Goal: Task Accomplishment & Management: Use online tool/utility

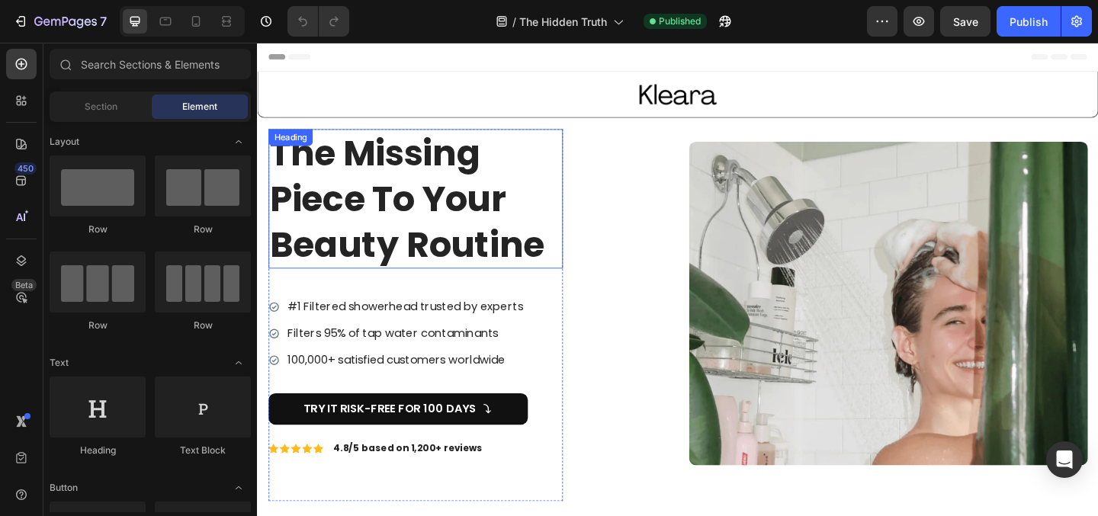
scroll to position [9, 0]
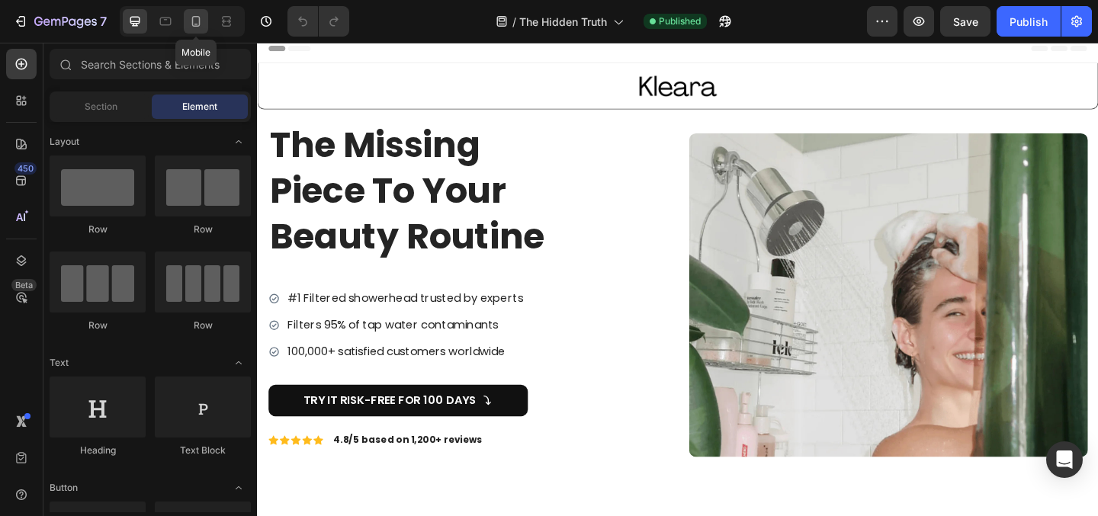
click at [197, 14] on icon at bounding box center [195, 21] width 15 height 15
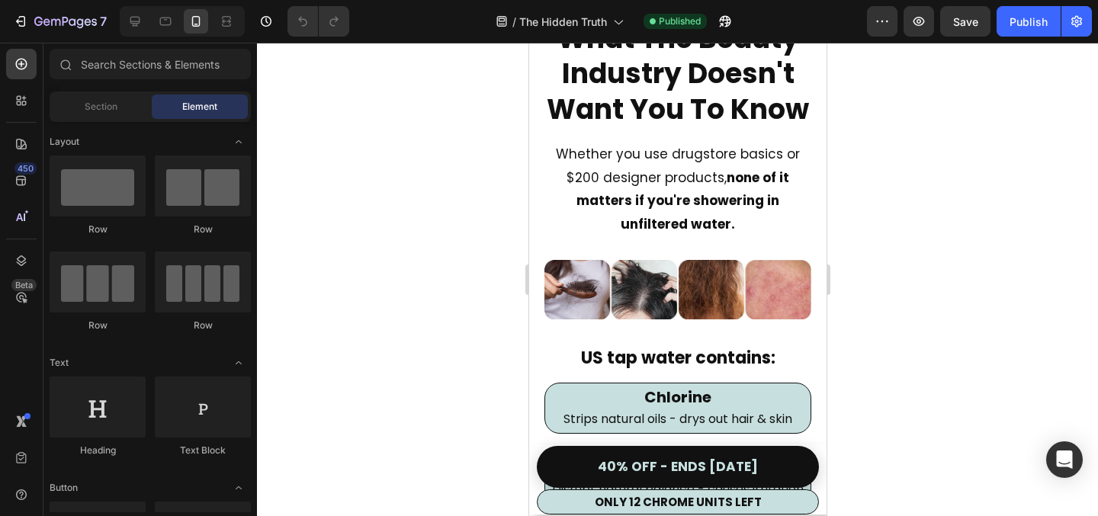
scroll to position [1390, 0]
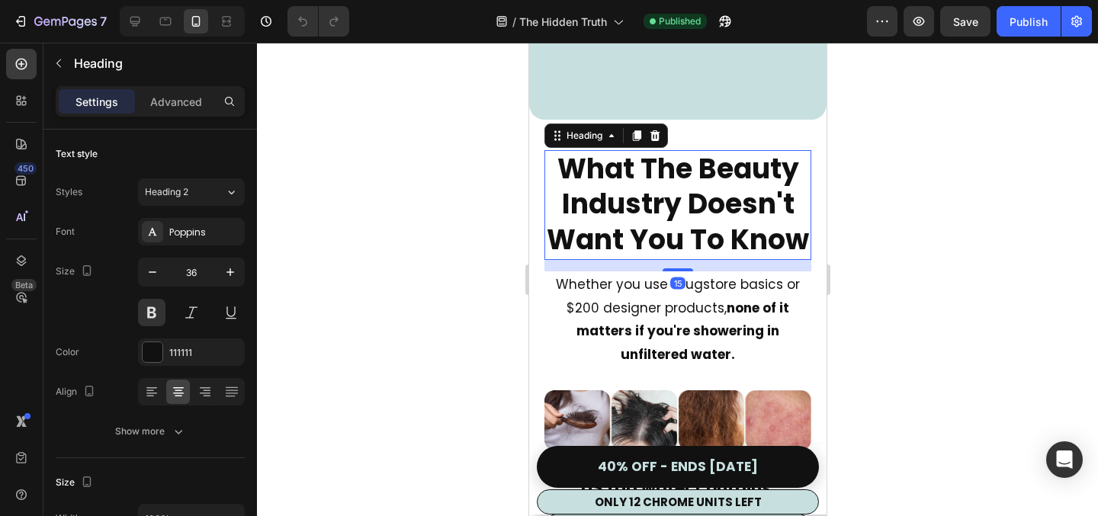
click at [711, 195] on h2 "What The Beauty Industry Doesn't Want You To Know" at bounding box center [677, 205] width 267 height 110
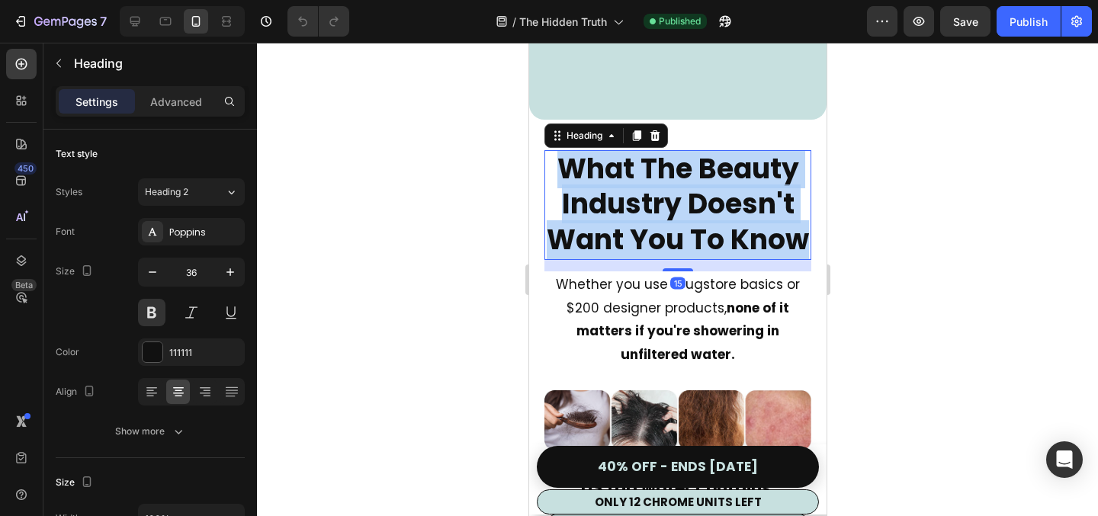
click at [711, 195] on p "What The Beauty Industry Doesn't Want You To Know" at bounding box center [677, 205] width 264 height 107
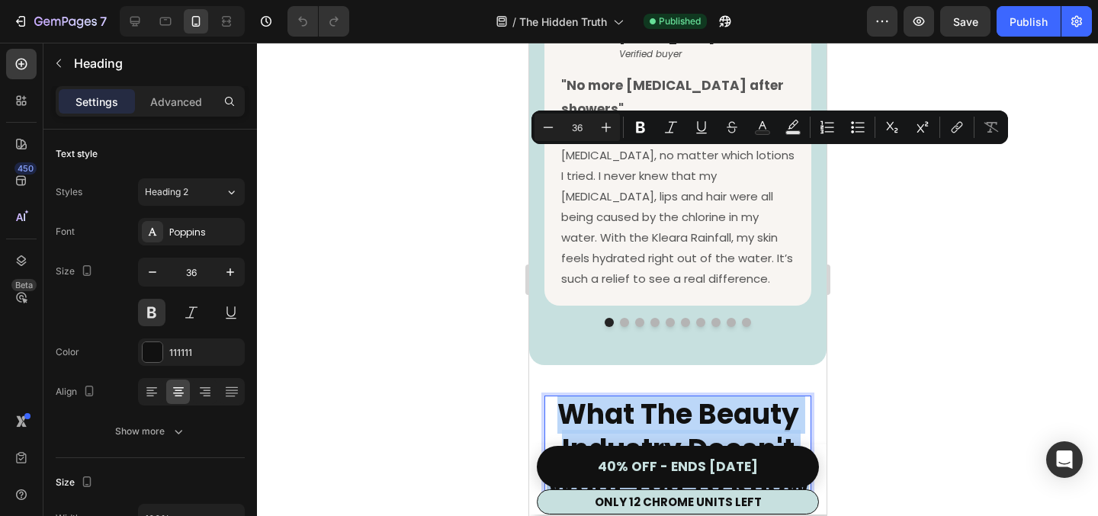
type input "16"
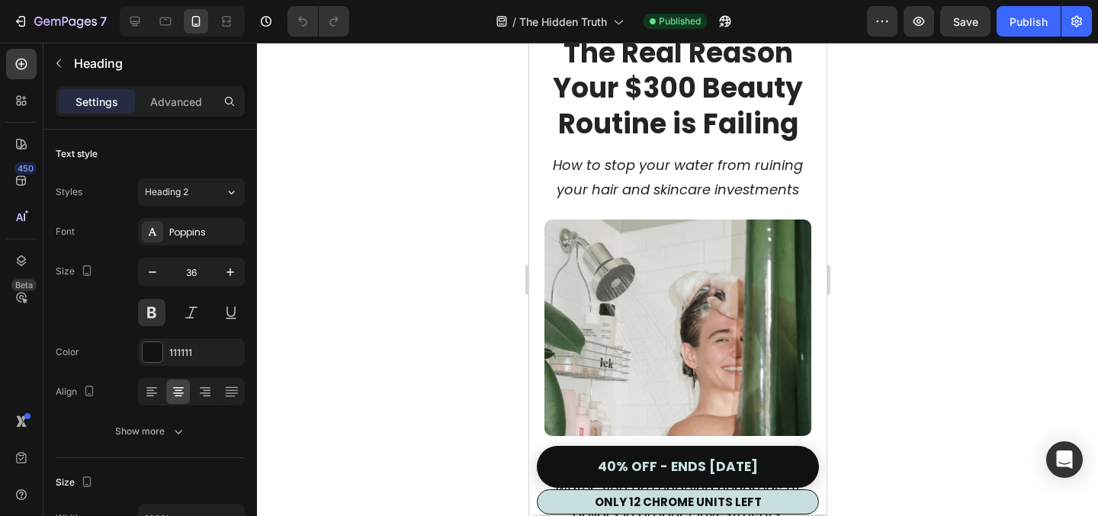
scroll to position [0, 0]
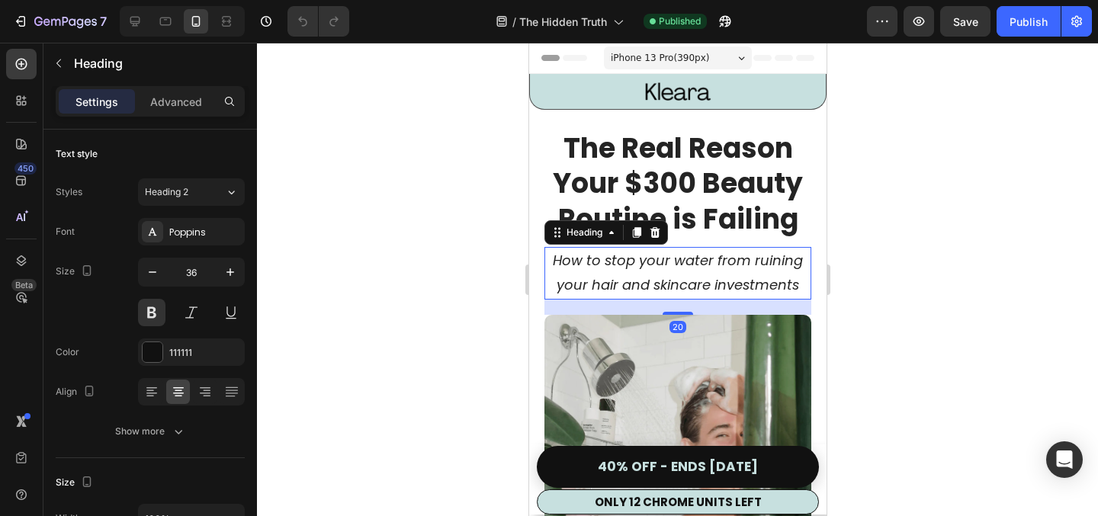
click at [664, 262] on h2 "How to stop your water from ruining your hair and skincare investments" at bounding box center [677, 273] width 267 height 53
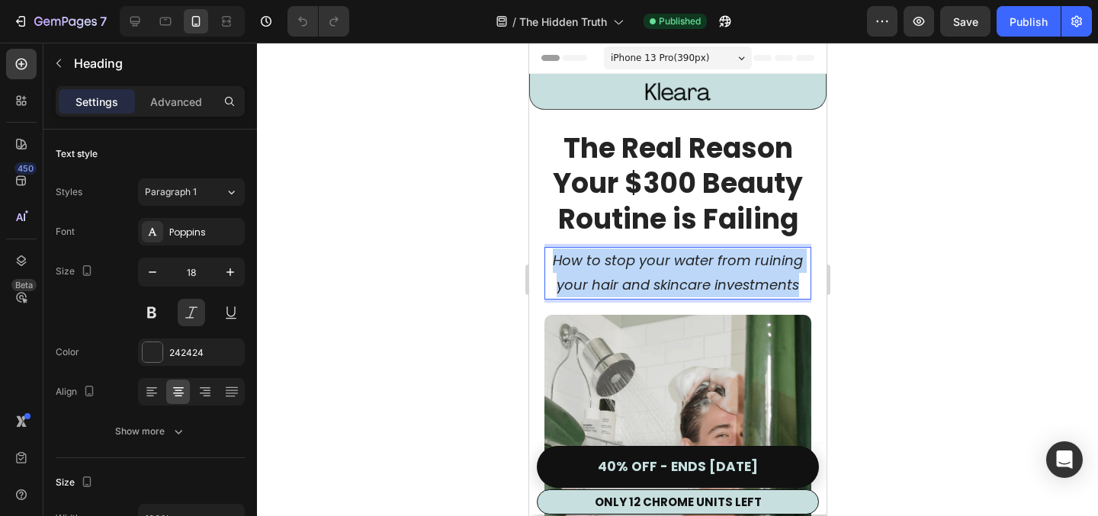
click at [664, 262] on p "How to stop your water from ruining your hair and skincare investments" at bounding box center [677, 274] width 264 height 50
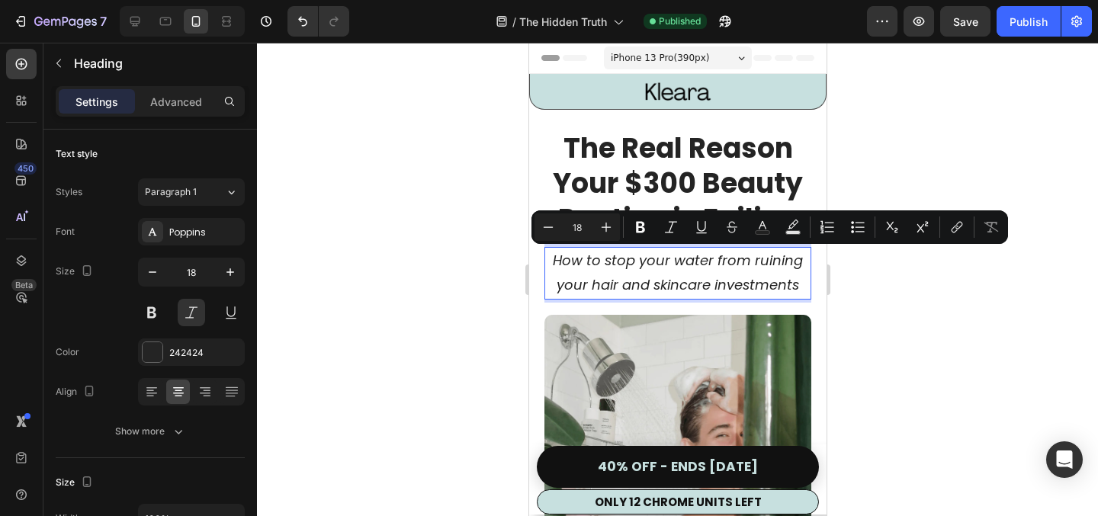
click at [768, 287] on p "How to stop your water from ruining your hair and skincare investments" at bounding box center [677, 274] width 264 height 50
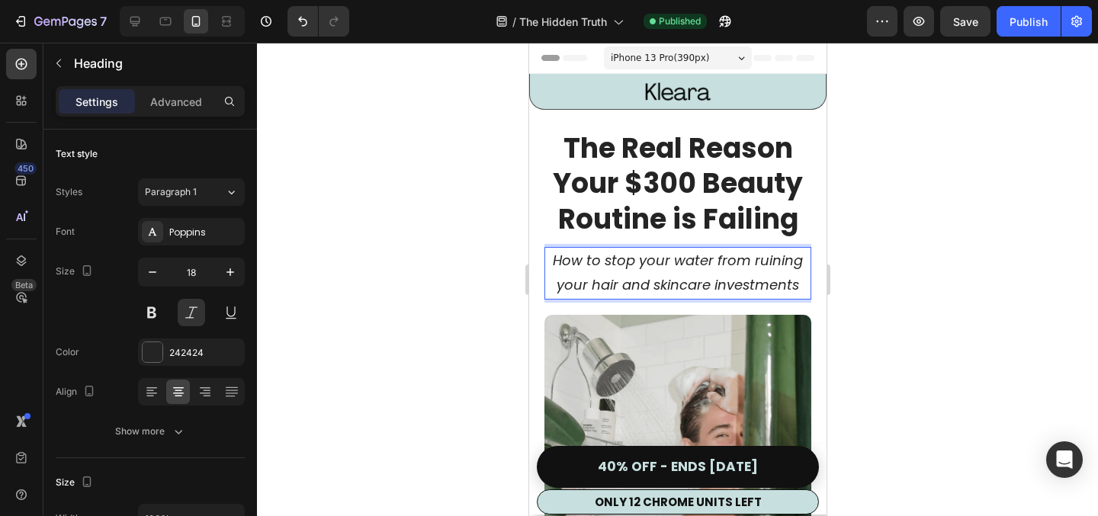
click at [797, 287] on p "How to stop your water from ruining your hair and skincare investments" at bounding box center [677, 274] width 264 height 50
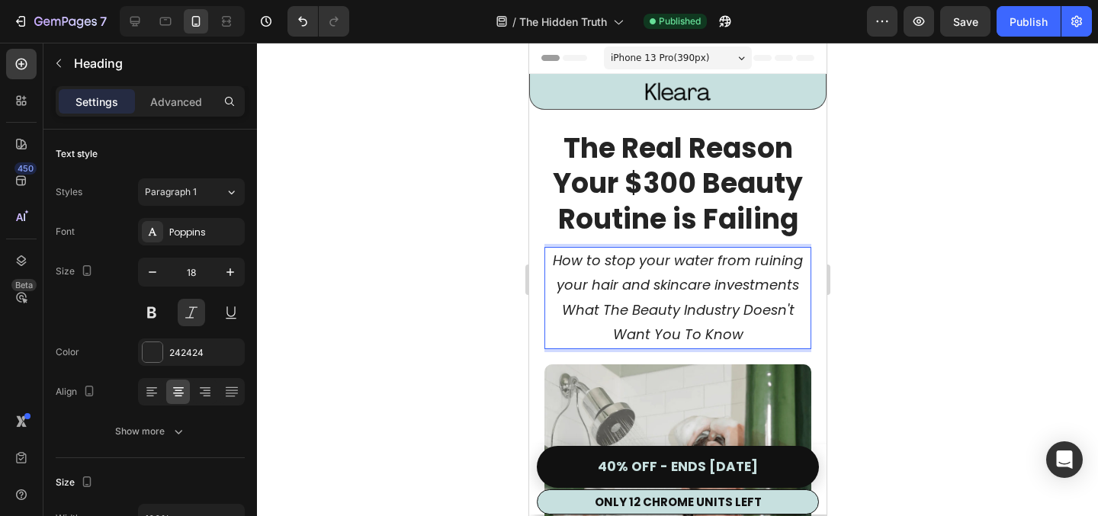
click at [688, 274] on p "How to stop your water from ruining your hair and skincare investments What The…" at bounding box center [677, 298] width 264 height 99
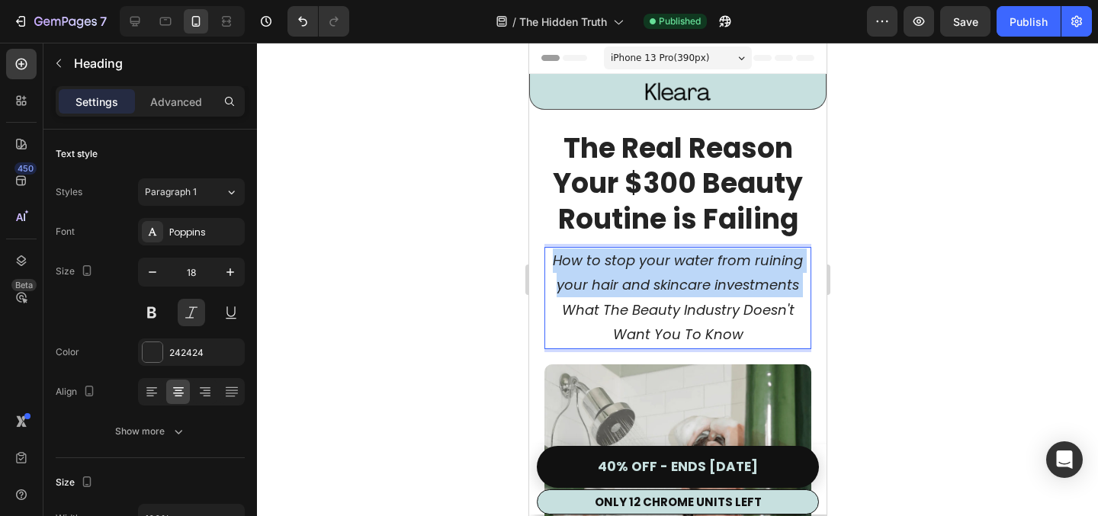
click at [688, 274] on p "How to stop your water from ruining your hair and skincare investments What The…" at bounding box center [677, 298] width 264 height 99
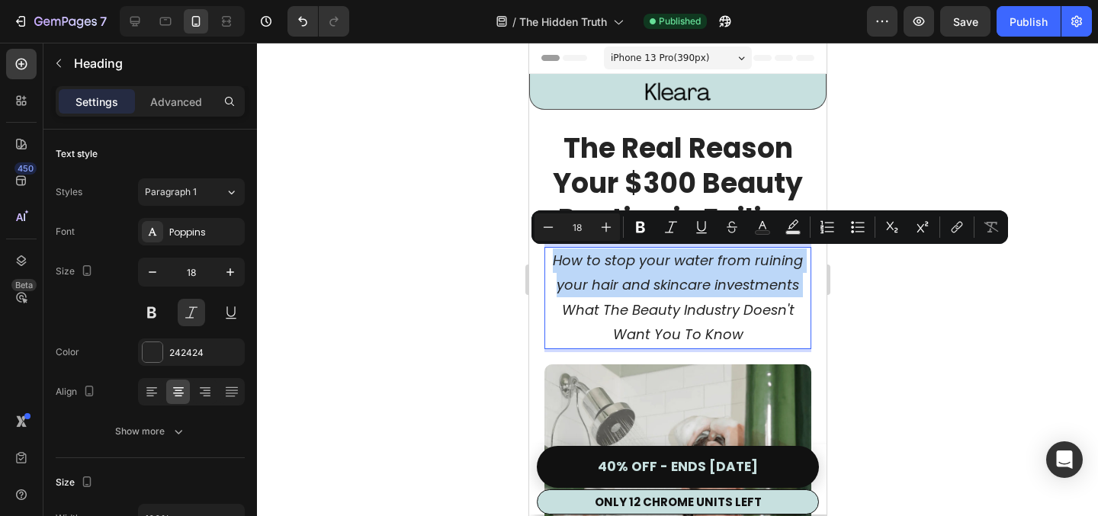
copy p "How to stop your water from ruining your hair and skincare investments"
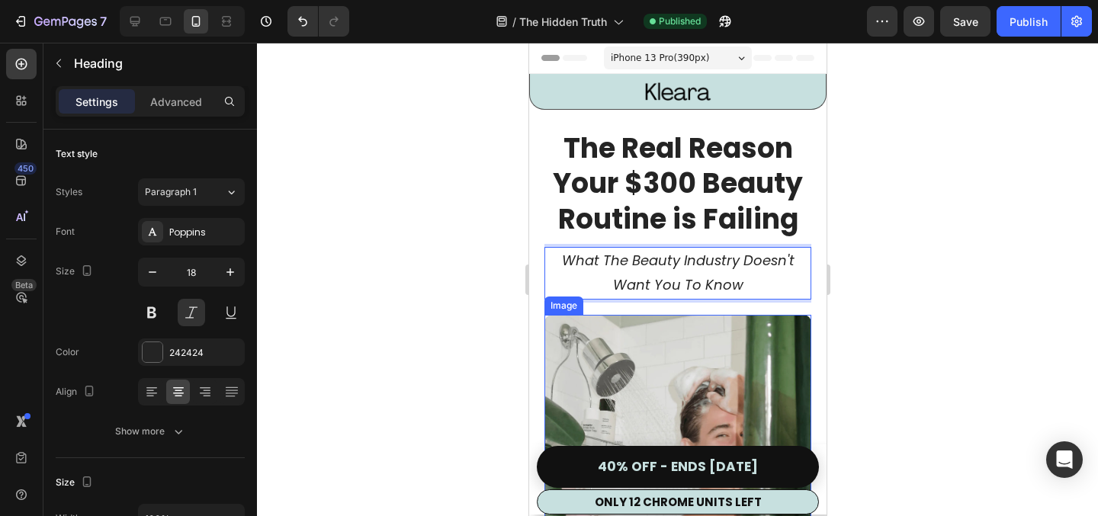
click at [932, 354] on div at bounding box center [677, 279] width 841 height 473
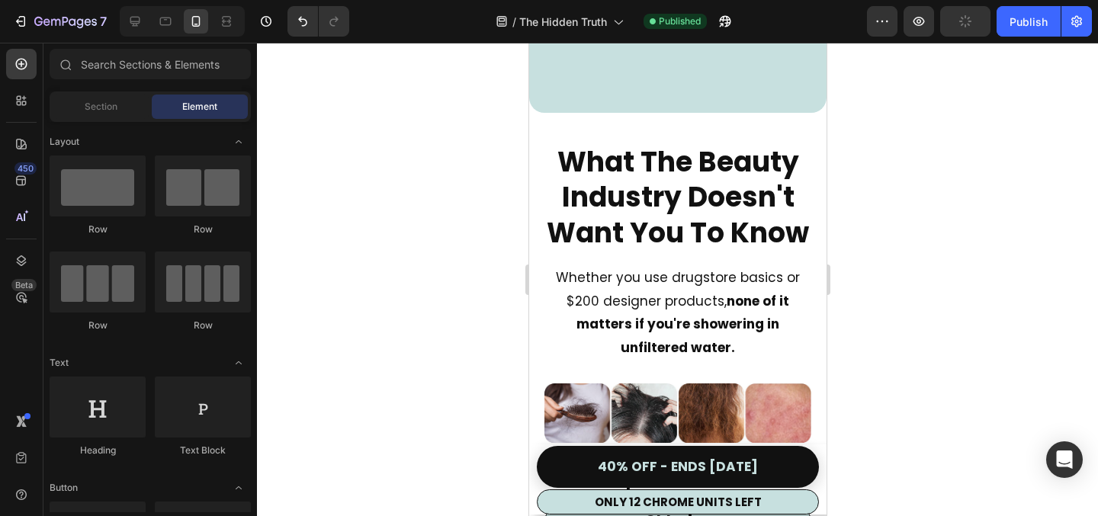
scroll to position [1416, 0]
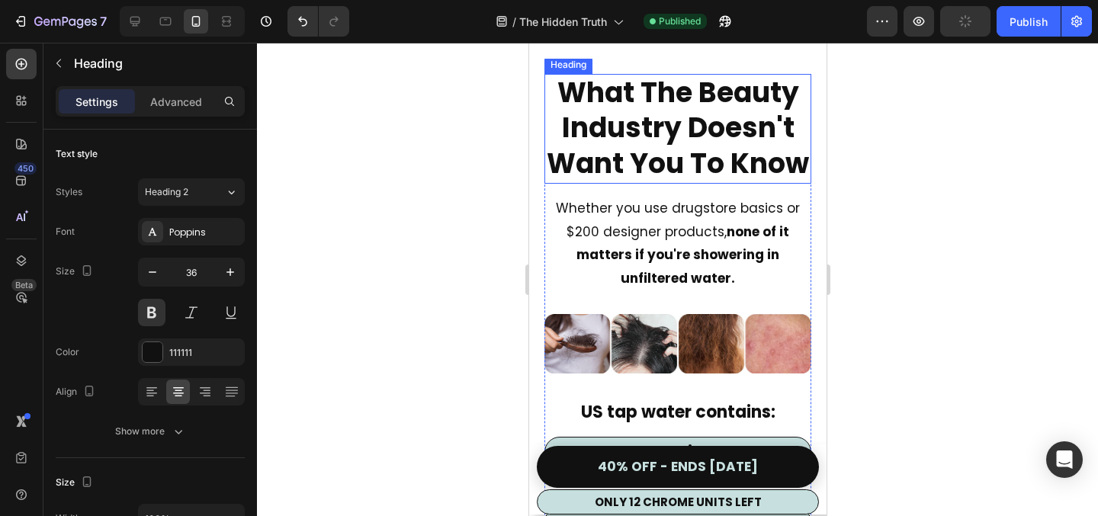
click at [700, 184] on h2 "What The Beauty Industry Doesn't Want You To Know" at bounding box center [677, 129] width 267 height 110
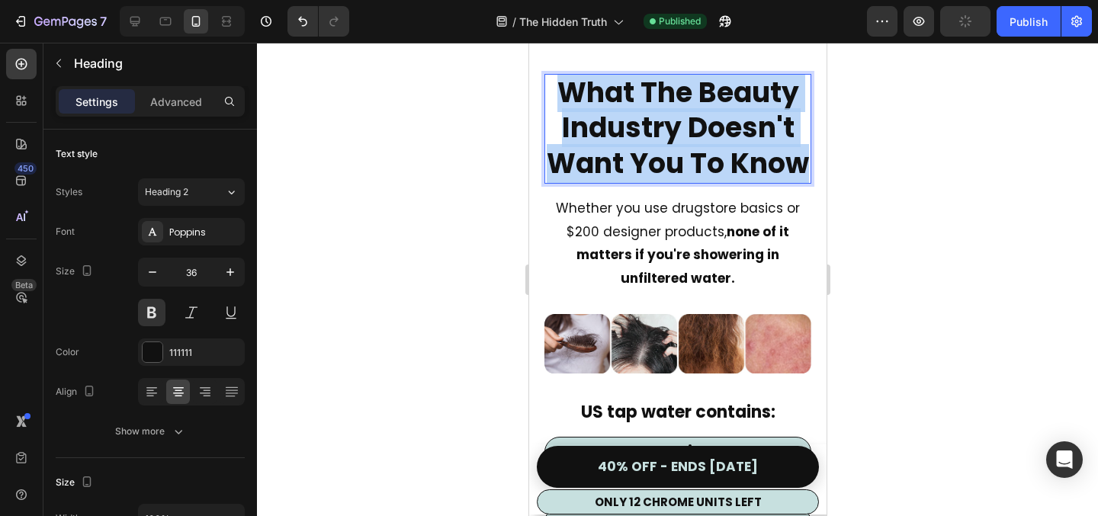
click at [700, 182] on p "What The Beauty Industry Doesn't Want You To Know" at bounding box center [677, 128] width 264 height 107
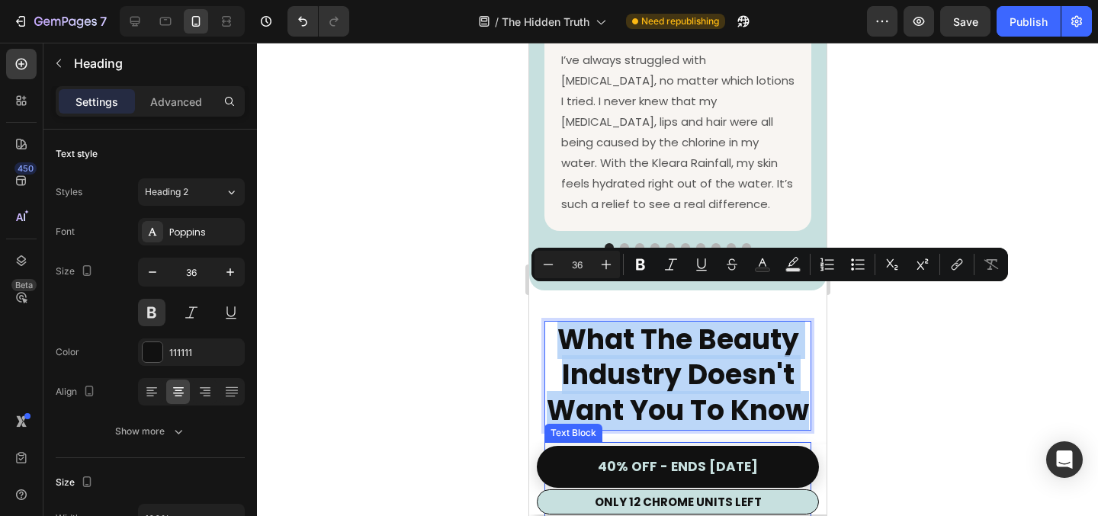
type input "16"
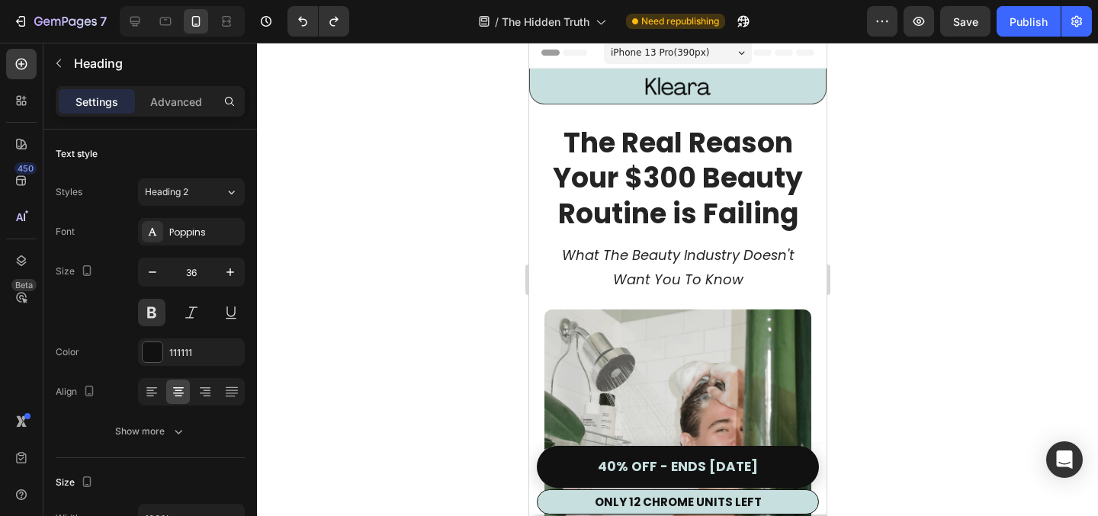
scroll to position [0, 0]
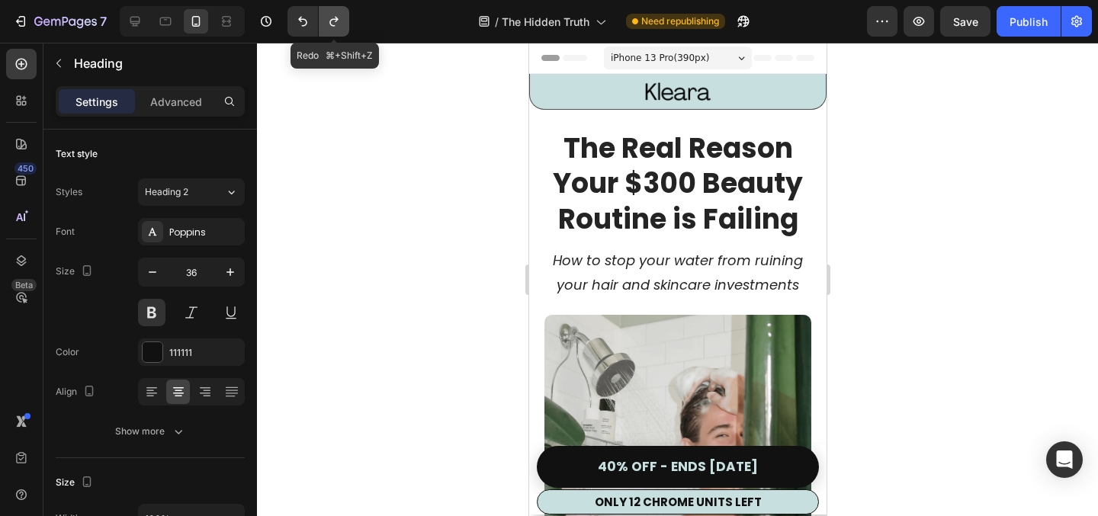
click at [333, 17] on icon "Undo/Redo" at bounding box center [333, 21] width 15 height 15
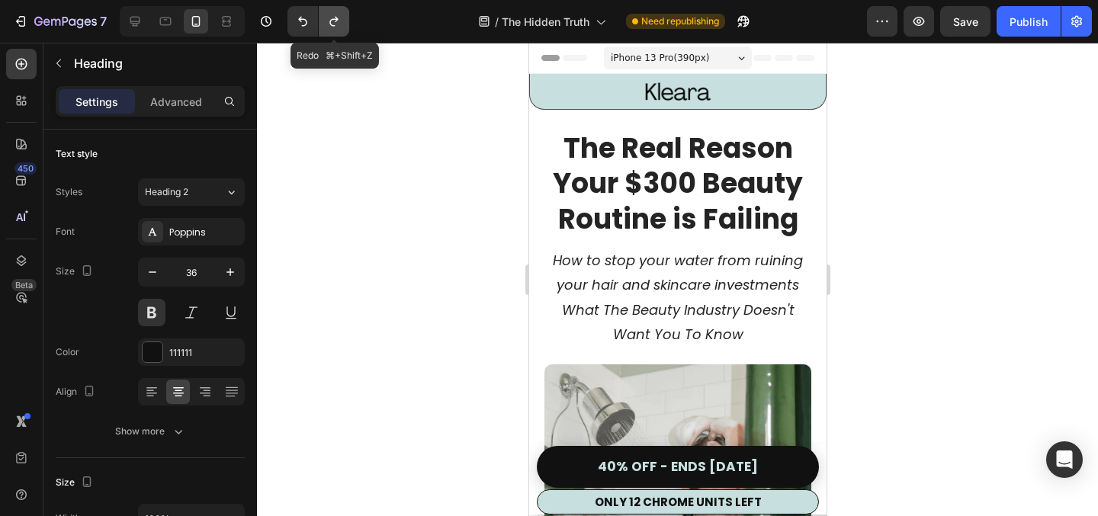
click at [333, 17] on icon "Undo/Redo" at bounding box center [333, 21] width 15 height 15
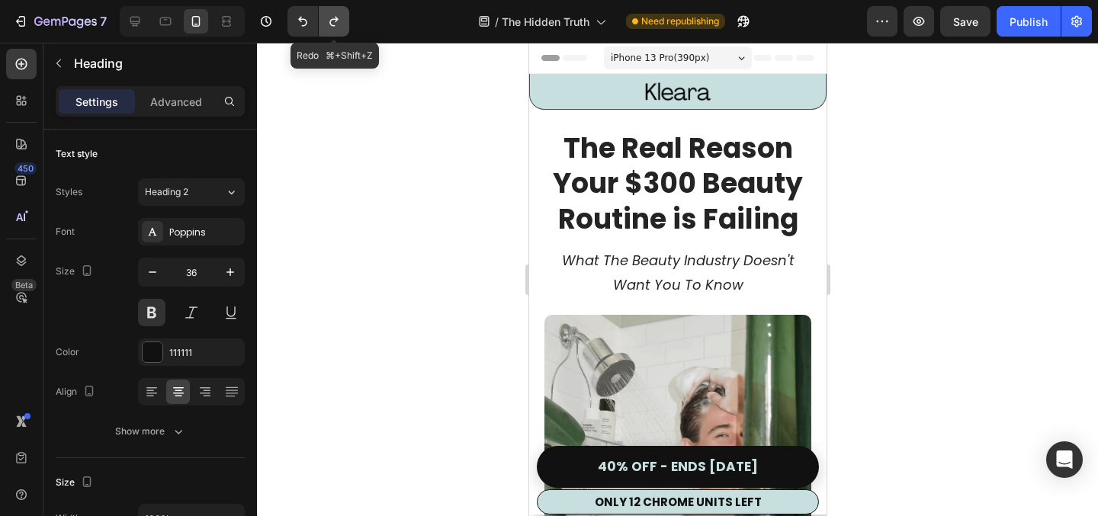
click at [333, 17] on icon "Undo/Redo" at bounding box center [333, 21] width 15 height 15
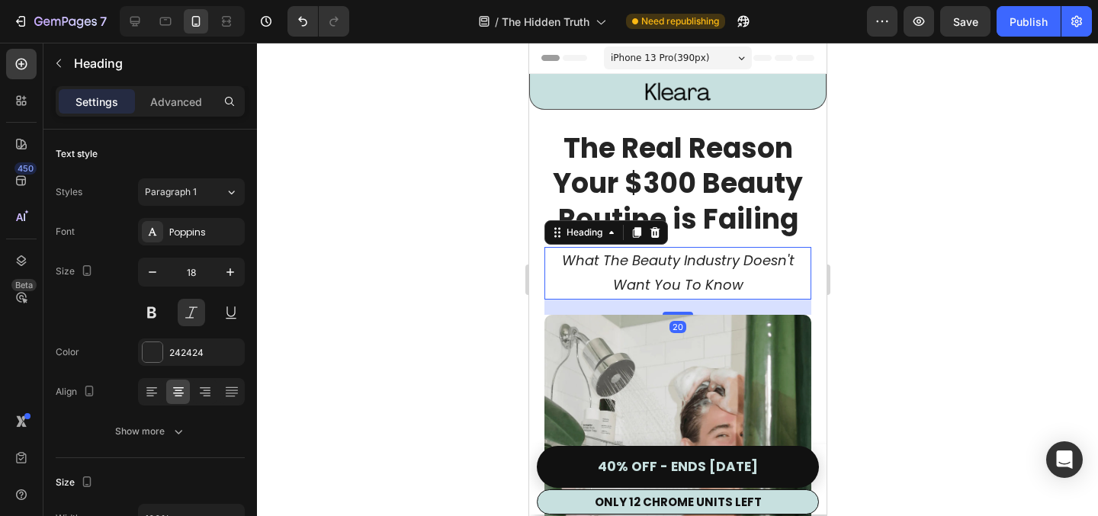
click at [587, 261] on h2 "What The Beauty Industry Doesn't Want You To Know" at bounding box center [677, 273] width 267 height 53
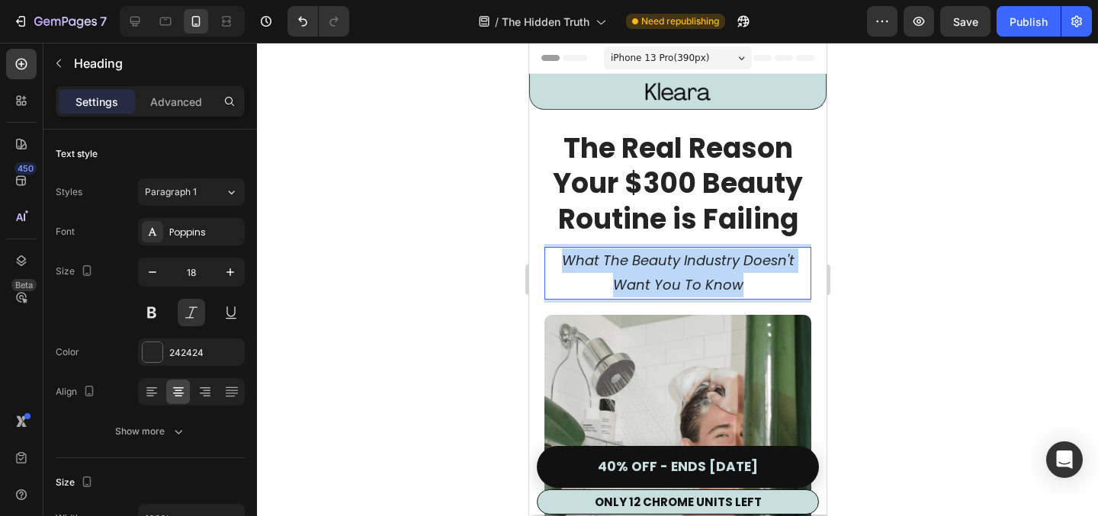
click at [587, 261] on p "What The Beauty Industry Doesn't Want You To Know" at bounding box center [677, 274] width 264 height 50
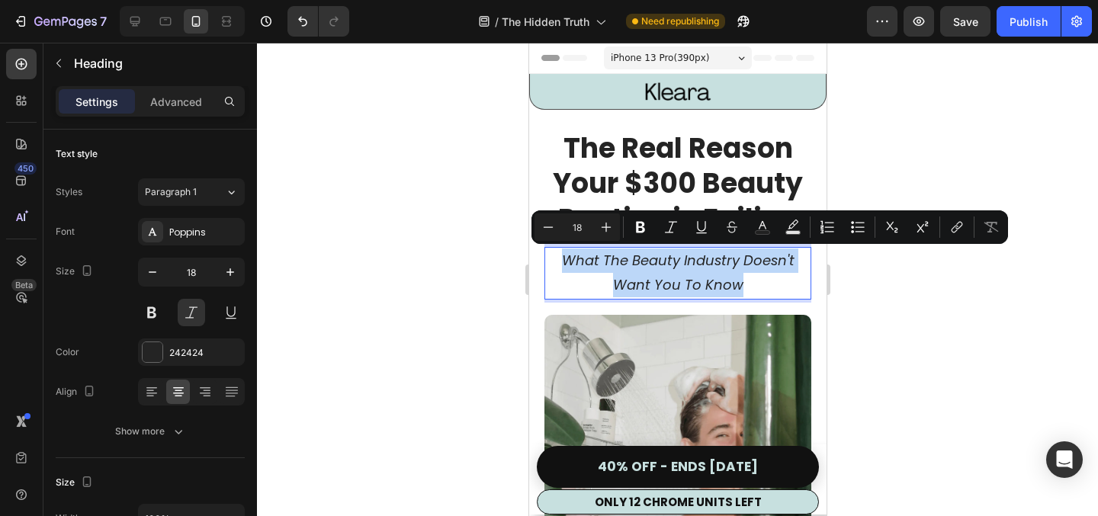
click at [587, 261] on p "What The Beauty Industry Doesn't Want You To Know" at bounding box center [677, 274] width 264 height 50
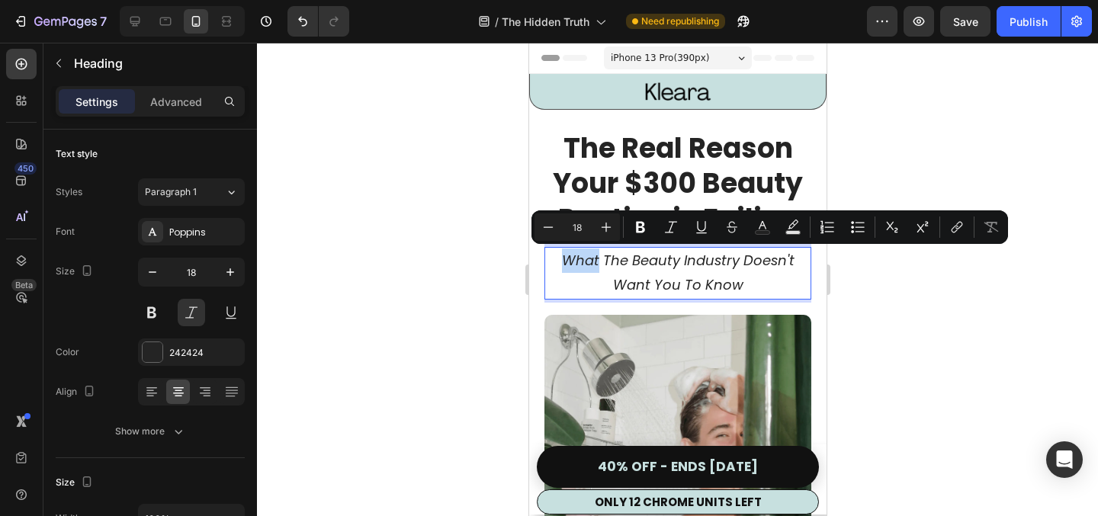
click at [587, 261] on p "What The Beauty Industry Doesn't Want You To Know" at bounding box center [677, 274] width 264 height 50
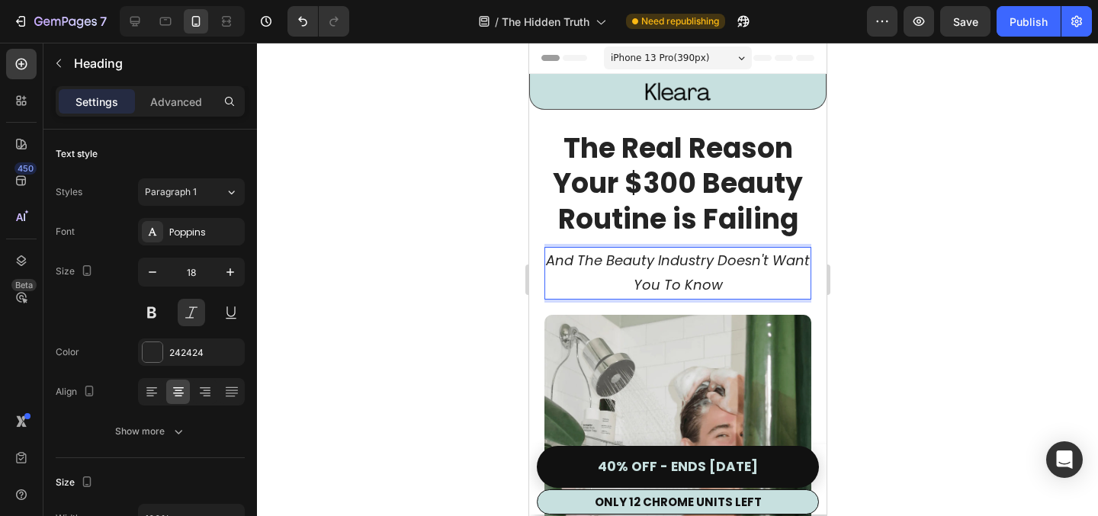
click at [888, 246] on div at bounding box center [677, 279] width 841 height 473
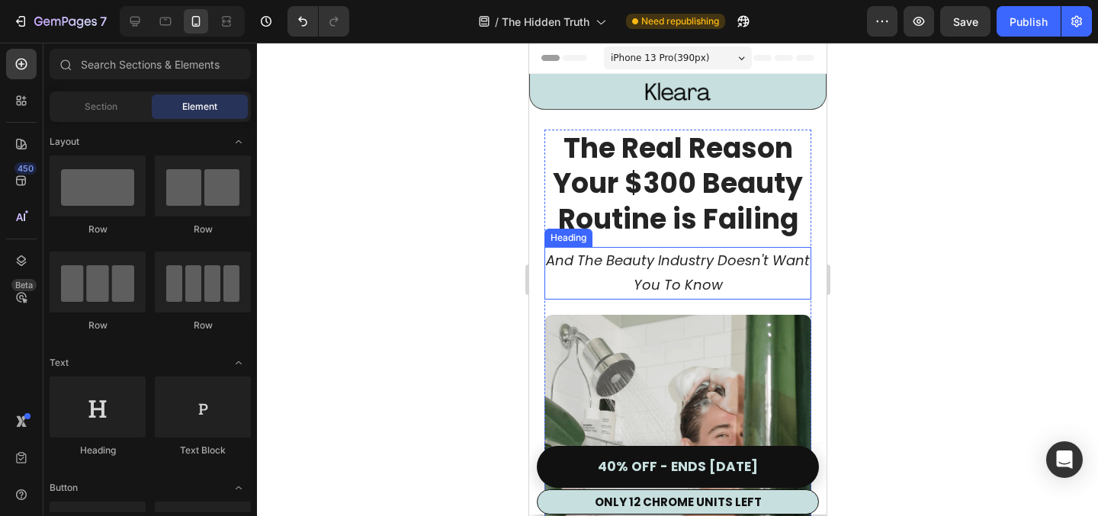
click at [742, 260] on p "And The Beauty Industry Doesn't Want You To Know" at bounding box center [677, 274] width 264 height 50
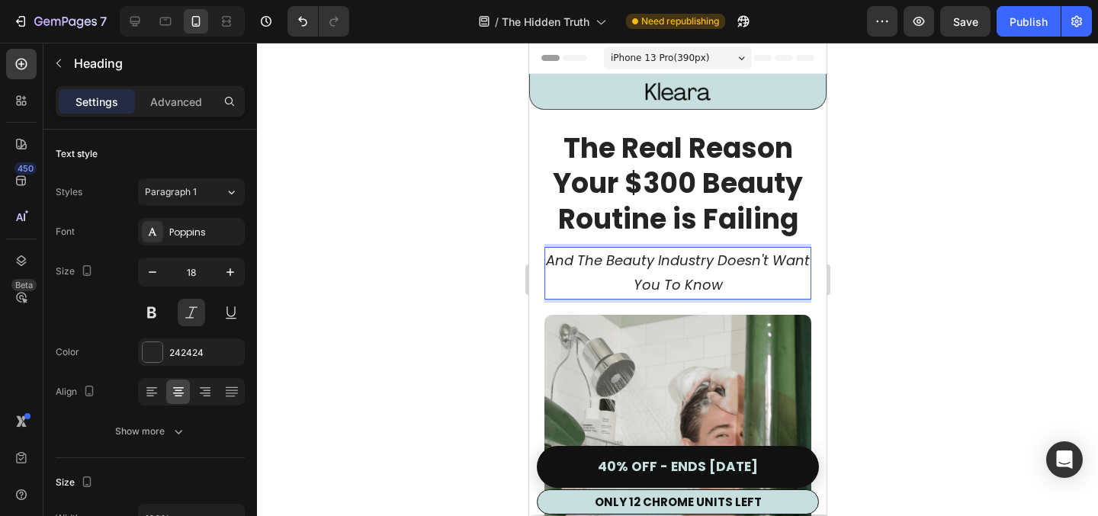
click at [775, 261] on p "And The Beauty Industry Doesn't Want You To Know" at bounding box center [677, 274] width 264 height 50
click at [954, 300] on div at bounding box center [677, 279] width 841 height 473
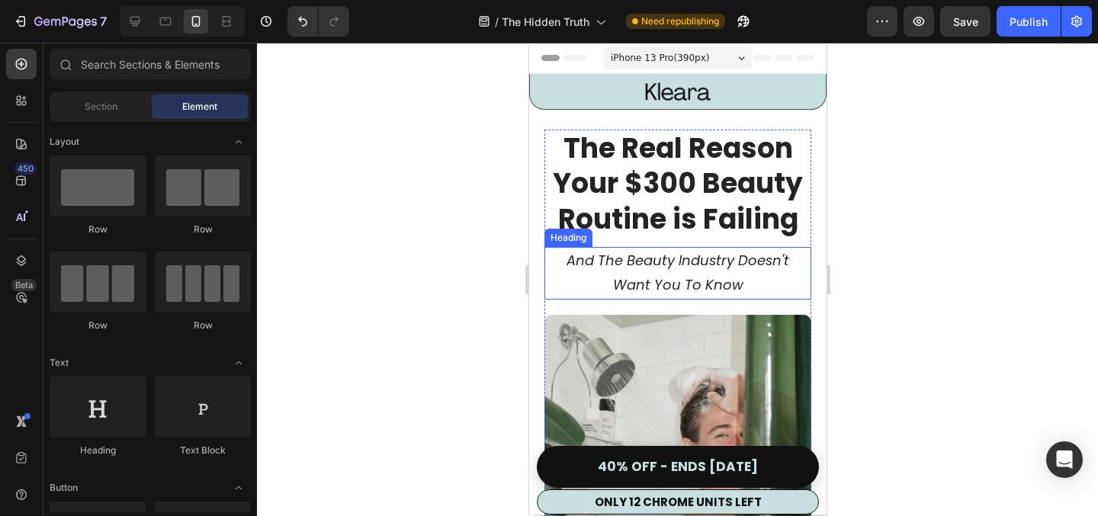
click at [637, 263] on p "And The Beauty Industry Doesn't Want You To Know" at bounding box center [677, 274] width 264 height 50
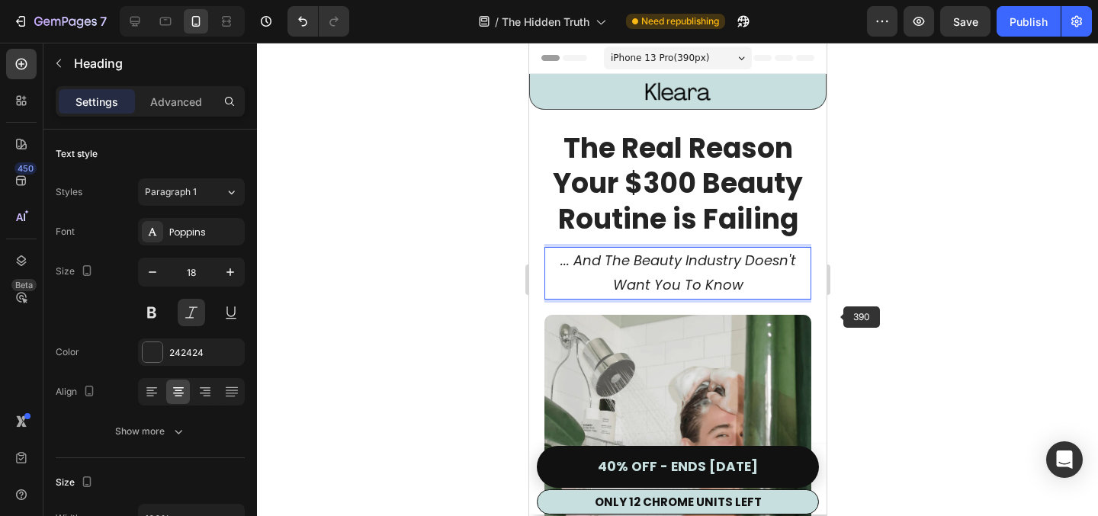
click at [867, 316] on div at bounding box center [677, 279] width 841 height 473
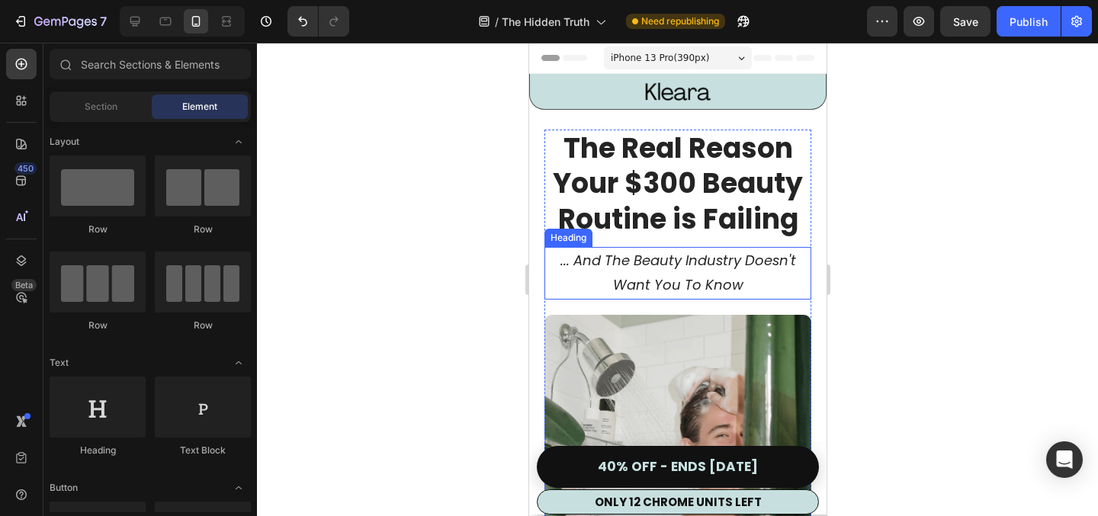
click at [891, 340] on div at bounding box center [677, 279] width 841 height 473
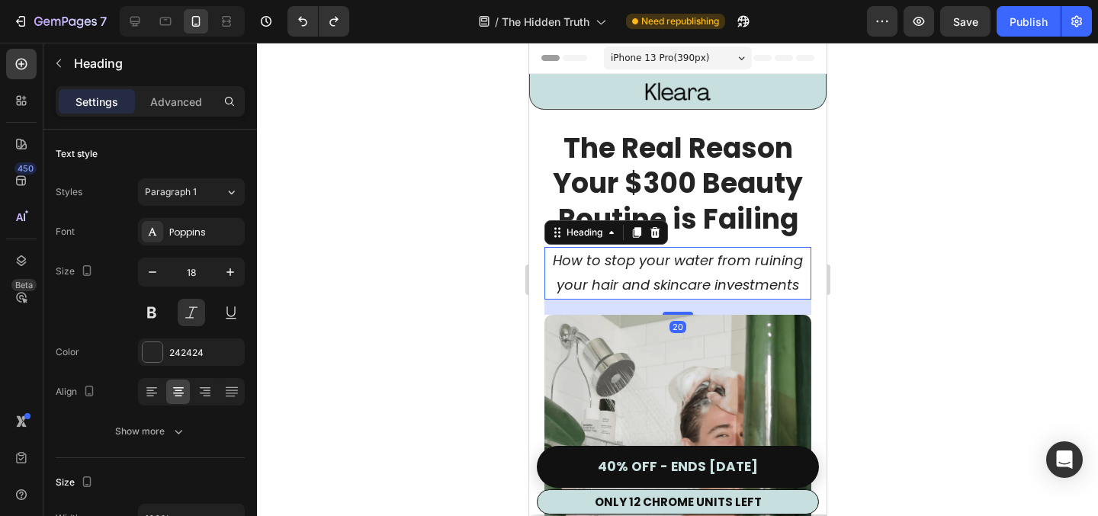
click at [709, 280] on h2 "How to stop your water from ruining your hair and skincare investments" at bounding box center [677, 273] width 267 height 53
click at [746, 268] on h2 "How to stop your water from ruining your hair and skincare investments" at bounding box center [677, 273] width 267 height 53
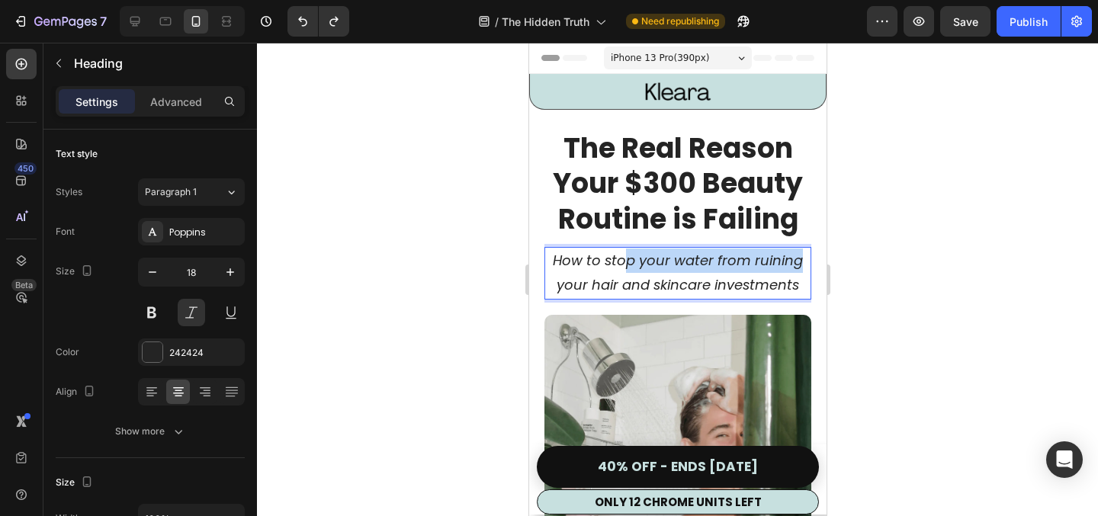
drag, startPoint x: 800, startPoint y: 261, endPoint x: 627, endPoint y: 261, distance: 172.3
click at [627, 261] on p "How to stop your water from ruining your hair and skincare investments" at bounding box center [677, 274] width 264 height 50
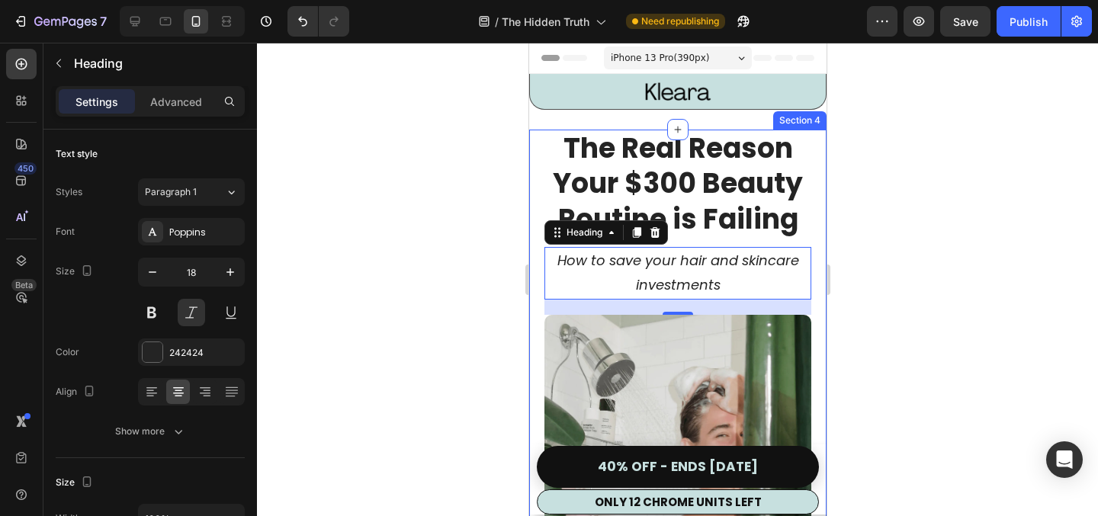
click at [862, 319] on div at bounding box center [677, 279] width 841 height 473
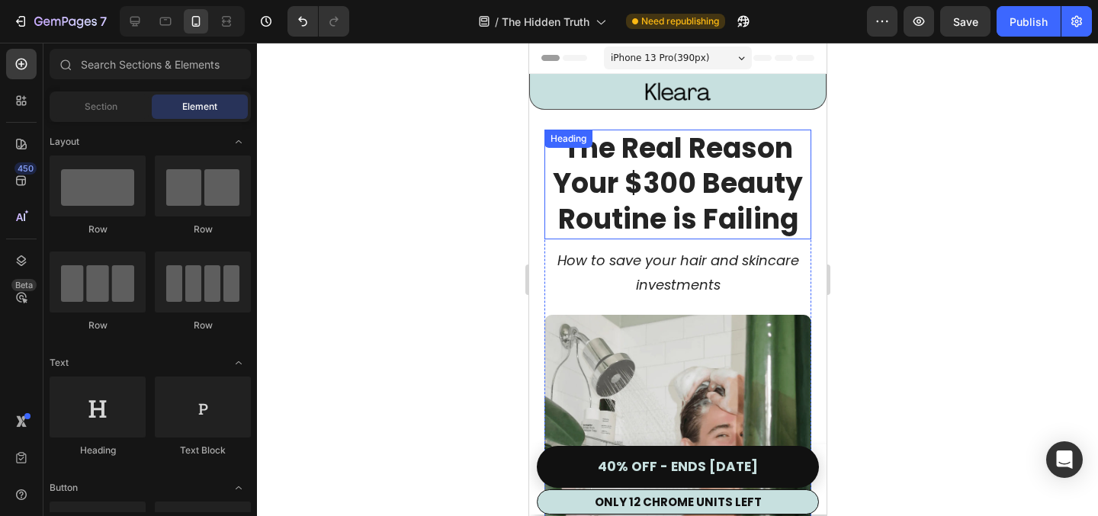
click at [922, 223] on div at bounding box center [677, 279] width 841 height 473
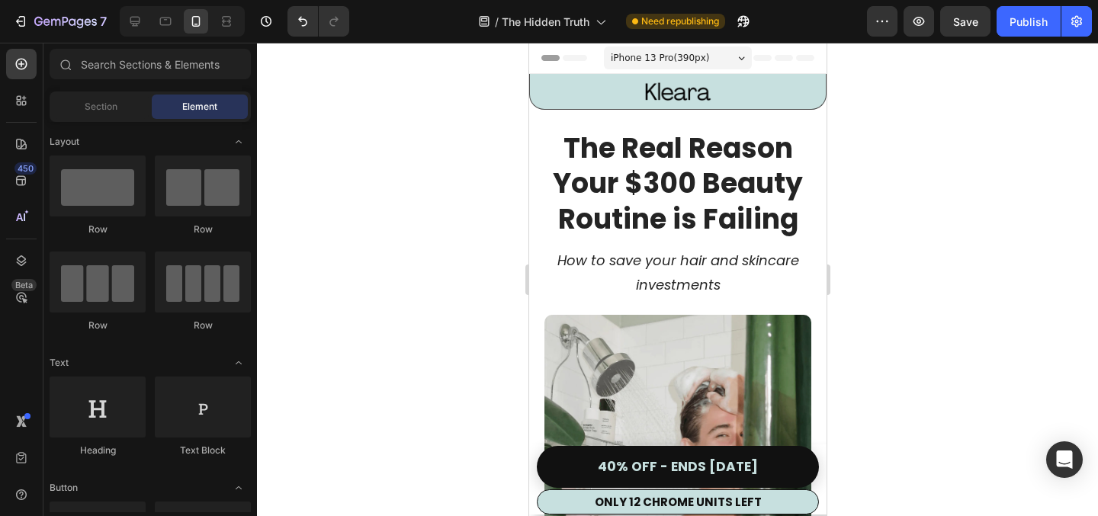
click at [435, 195] on div at bounding box center [677, 279] width 841 height 473
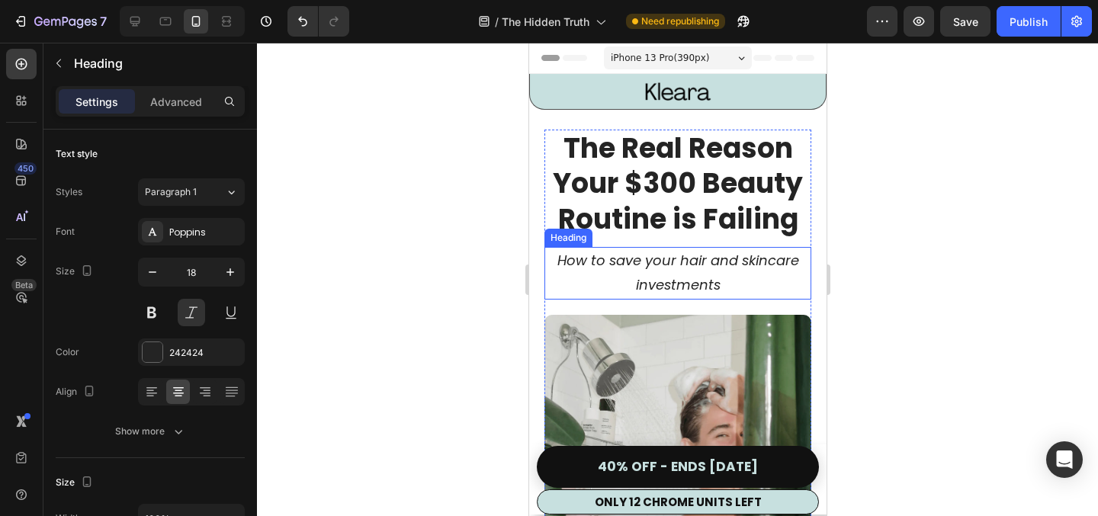
click at [607, 258] on p "How to save your hair and skincare investments" at bounding box center [677, 274] width 264 height 50
click at [637, 258] on p "How to save your hair and skincare investments" at bounding box center [677, 274] width 264 height 50
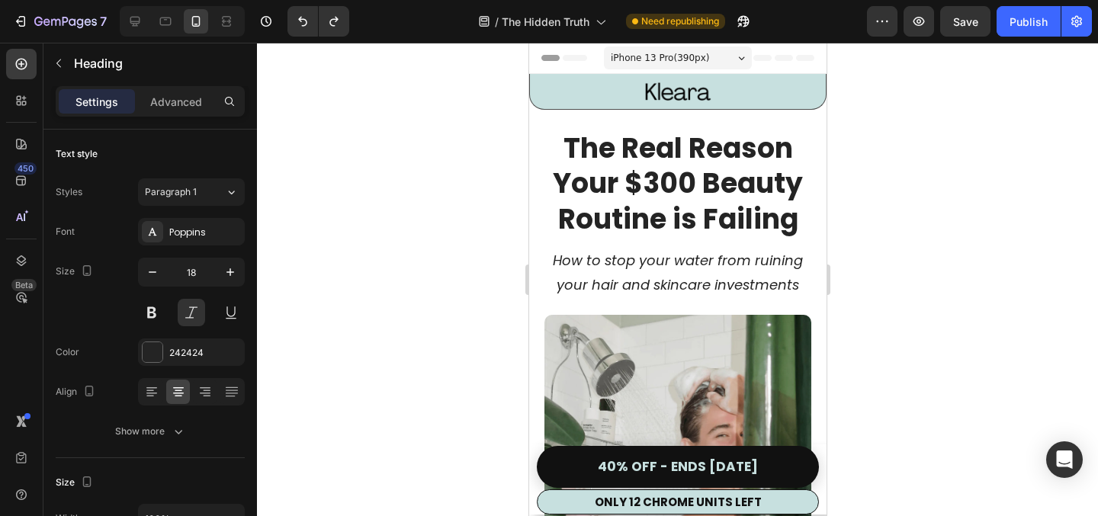
click at [910, 210] on div at bounding box center [677, 279] width 841 height 473
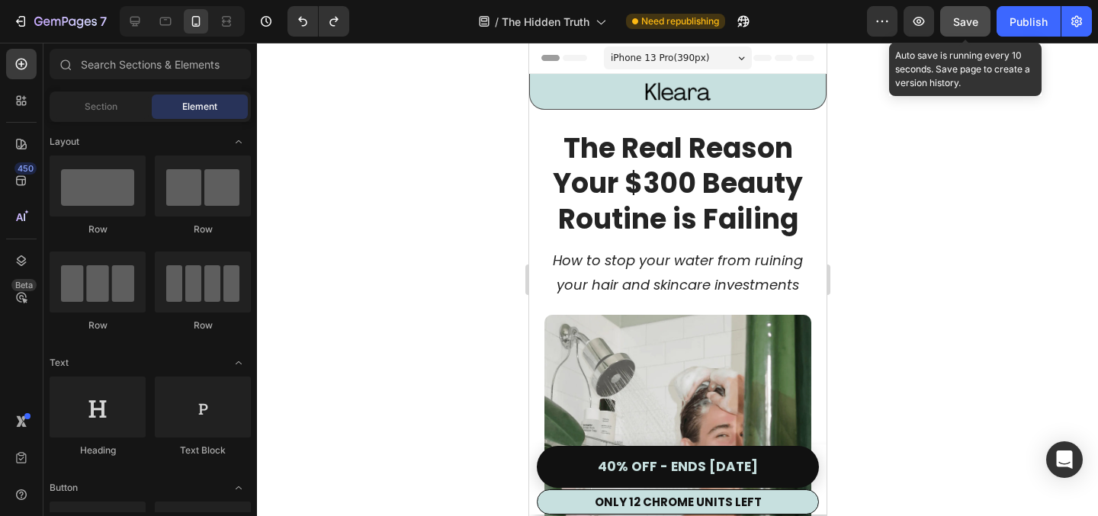
click at [977, 24] on span "Save" at bounding box center [965, 21] width 25 height 13
